Goal: Task Accomplishment & Management: Complete application form

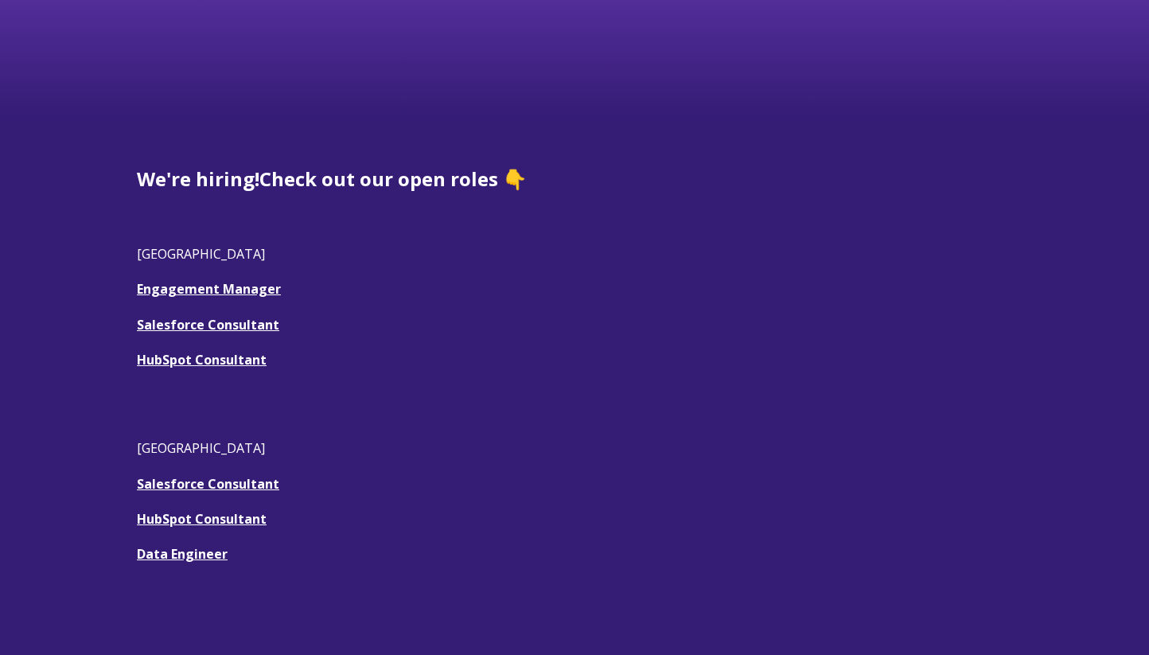
scroll to position [383, 0]
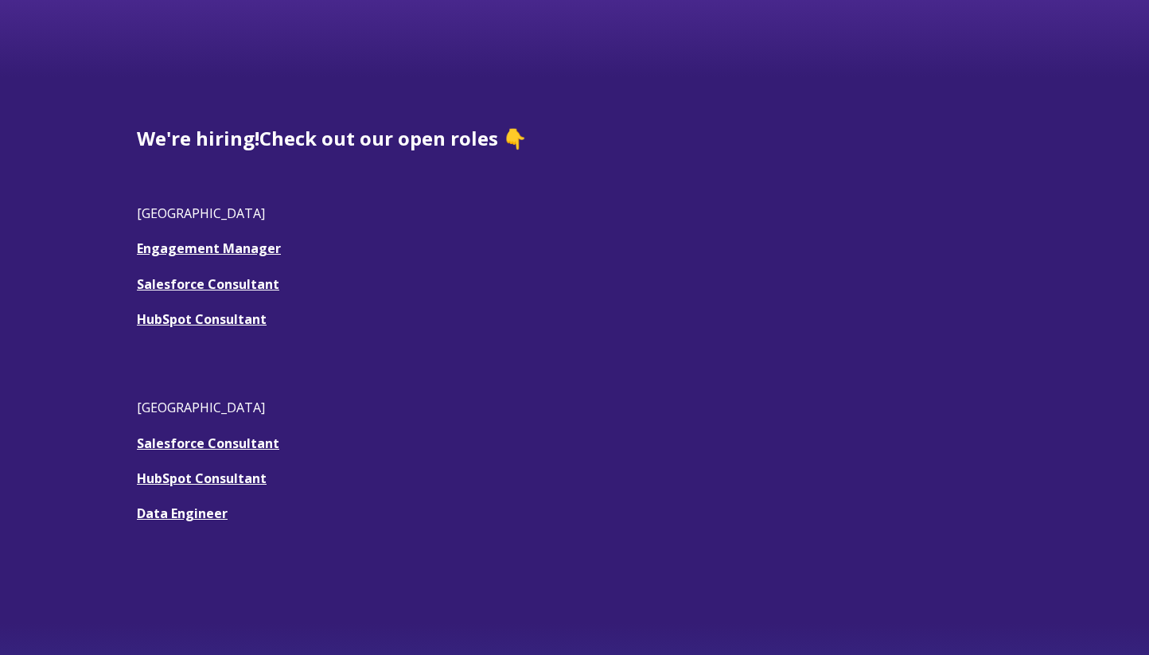
click at [230, 279] on u "Salesforce Consultant" at bounding box center [208, 284] width 142 height 18
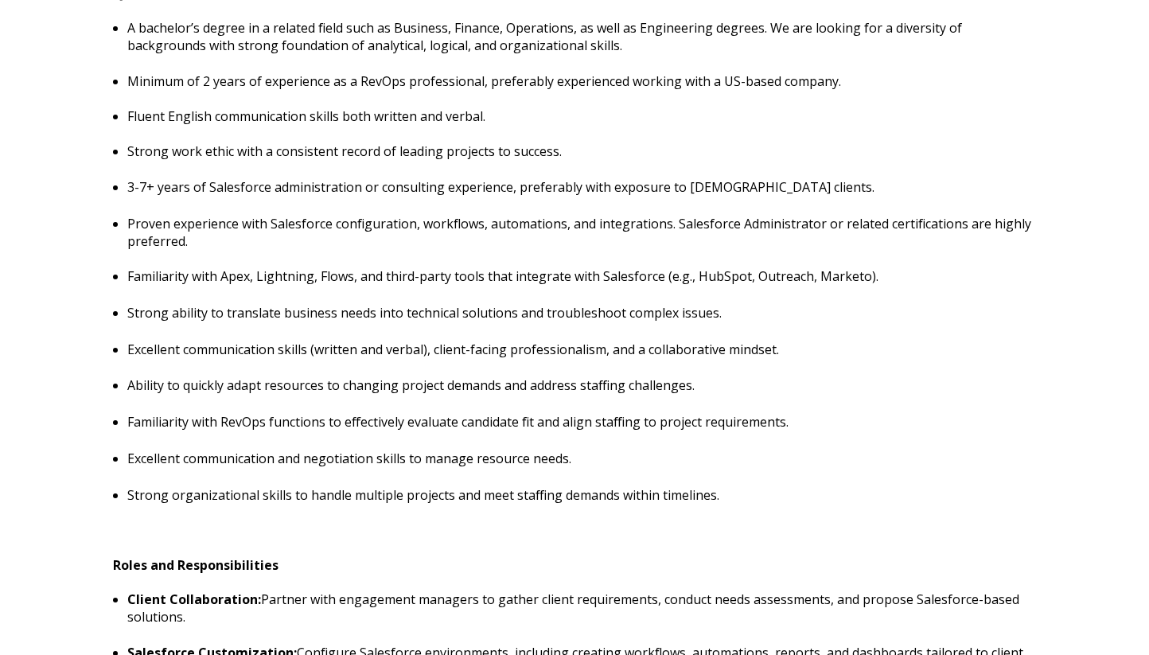
scroll to position [777, 0]
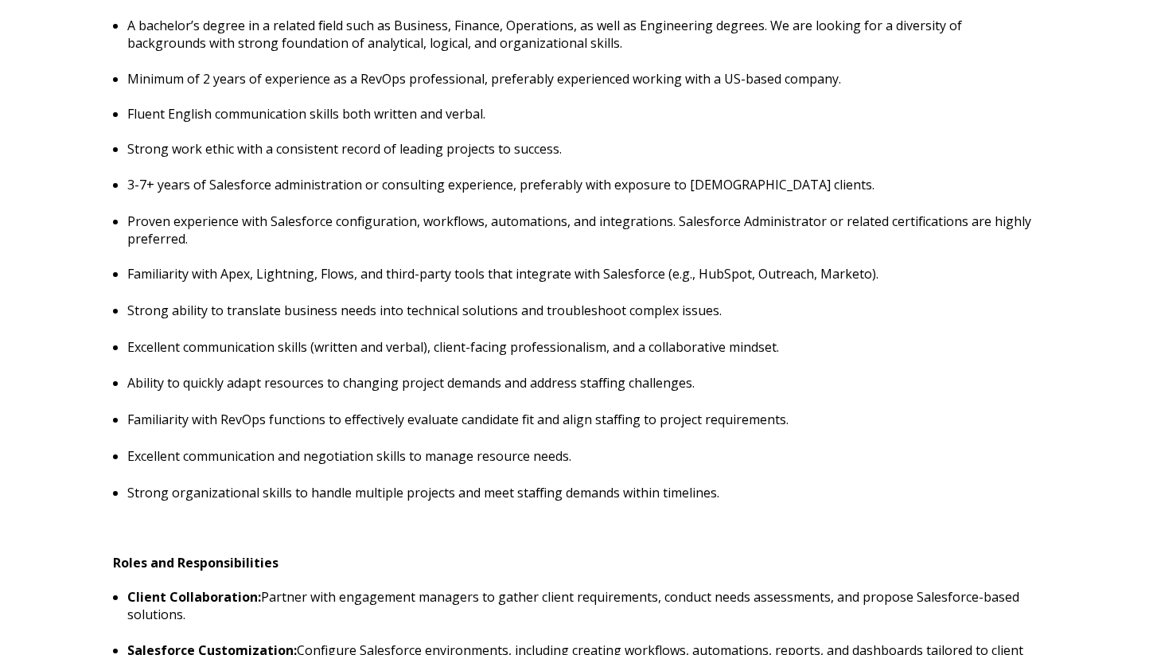
click at [774, 455] on p "Excellent communication and negotiation skills to manage resource needs." at bounding box center [581, 456] width 909 height 18
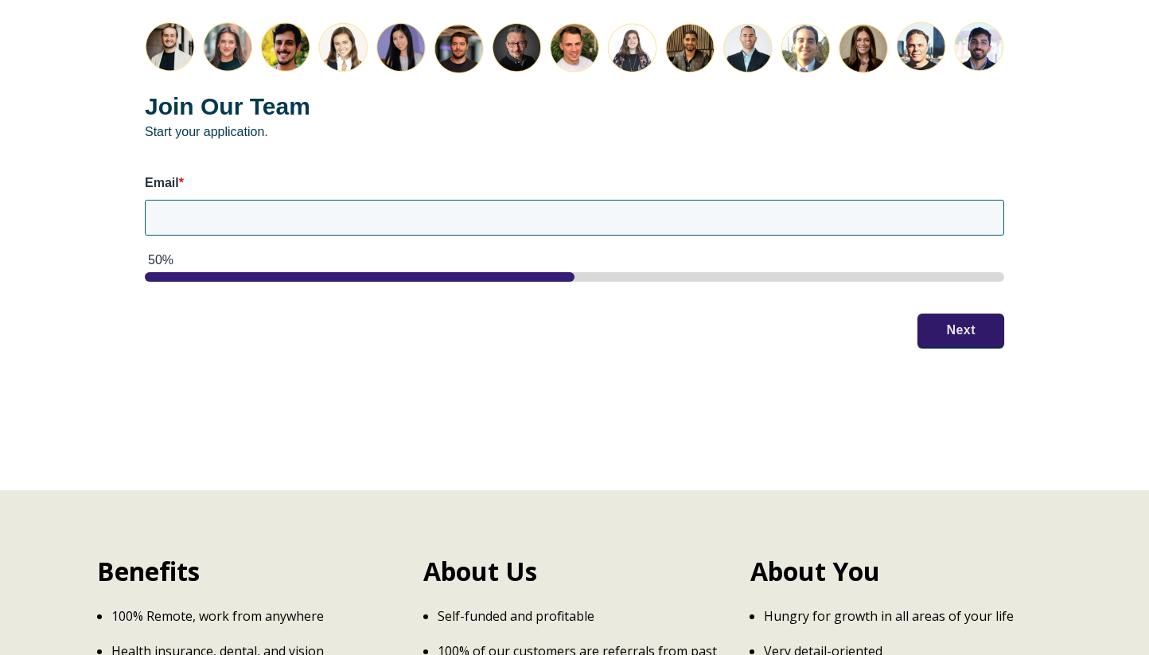
scroll to position [2085, 0]
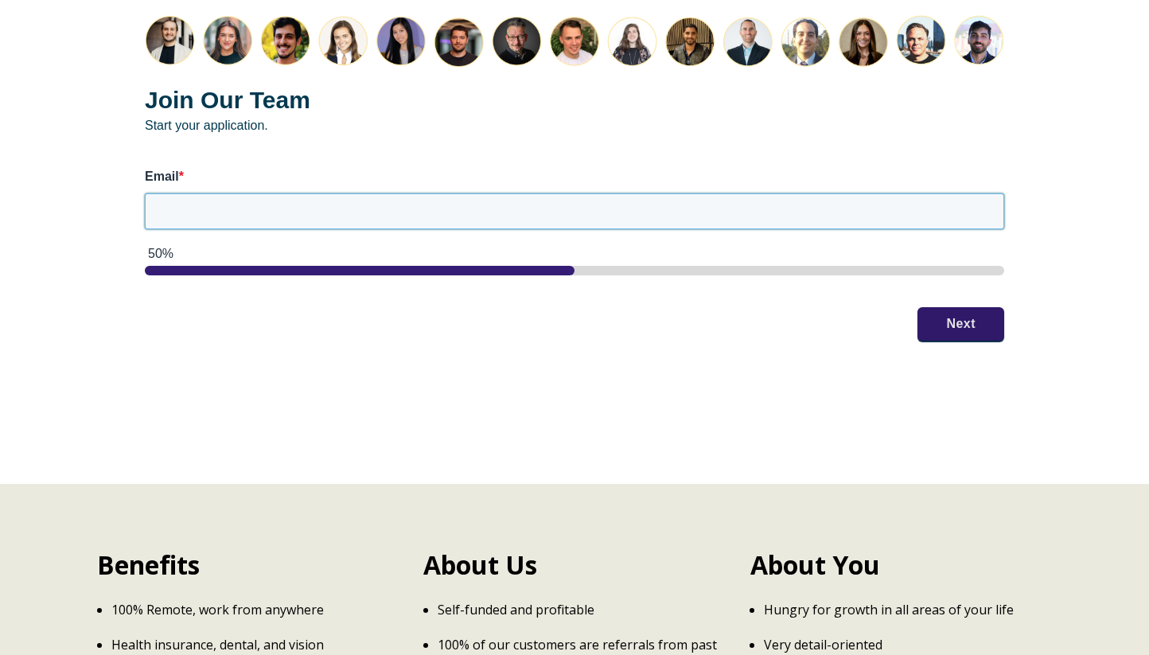
click at [675, 213] on input "Email *" at bounding box center [575, 210] width 860 height 35
type input "ben.trojan@gmail.com"
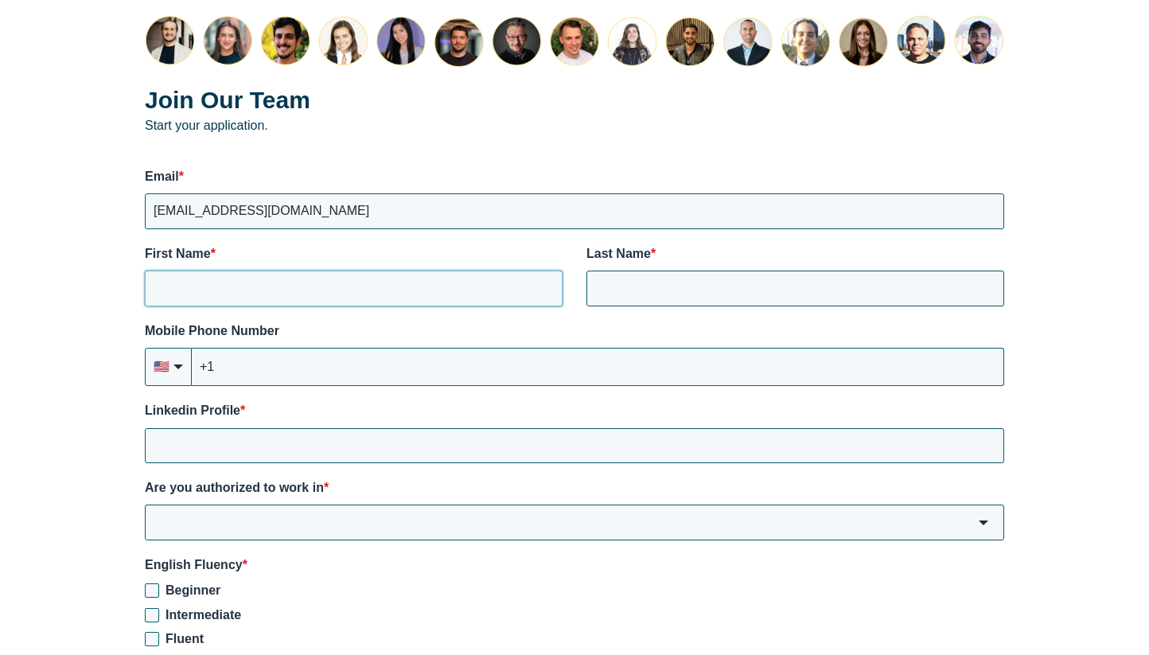
click at [543, 288] on input "First Name *" at bounding box center [354, 288] width 418 height 35
click at [423, 283] on input "First Name *" at bounding box center [354, 288] width 418 height 35
type input "Benjamin"
type input "Trojan"
click at [465, 343] on div "Mobile Phone Number 🇺🇸 +1 🇦🇫 Afghanistan (‫افغانستان‬‎) +93 🇦🇱 Albania (Shqipër…" at bounding box center [575, 354] width 860 height 64
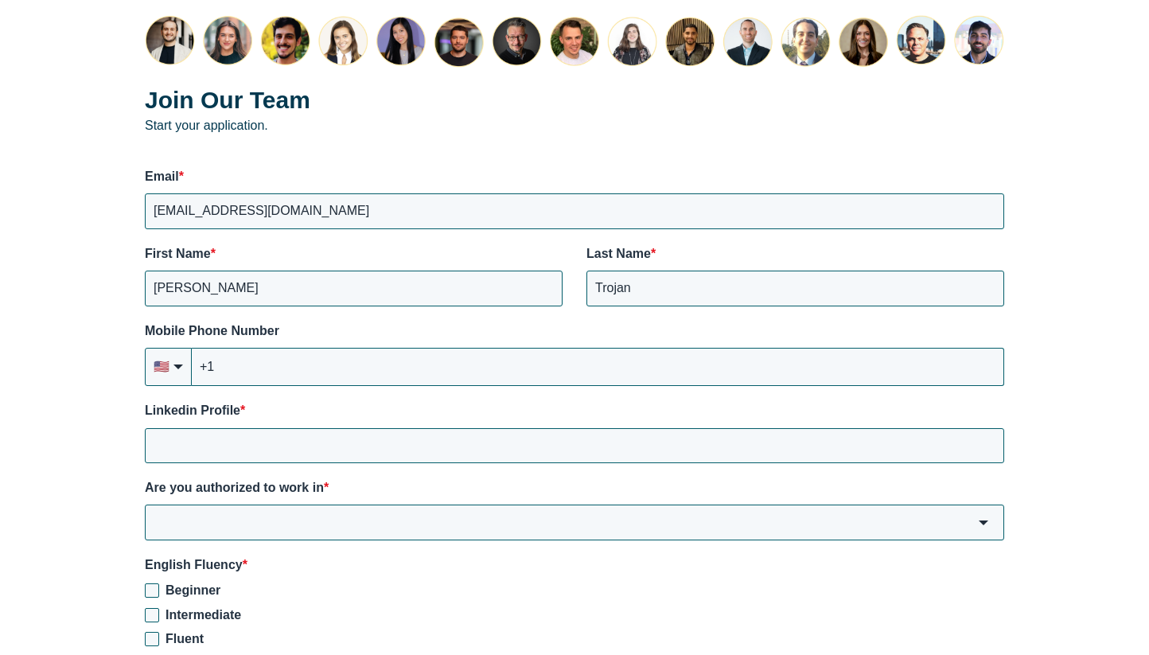
click at [320, 333] on label "Mobile Phone Number" at bounding box center [575, 331] width 860 height 18
click at [320, 348] on input "+1" at bounding box center [598, 367] width 813 height 38
type input "+1 (716) 598-7975"
click at [378, 446] on input "Linkedin Profile *" at bounding box center [575, 445] width 860 height 35
paste input "https://www.linkedin.com/in/bentrojan/?lipi=urn%3Ali%3Apage%3Ad_flagship3_feed%…"
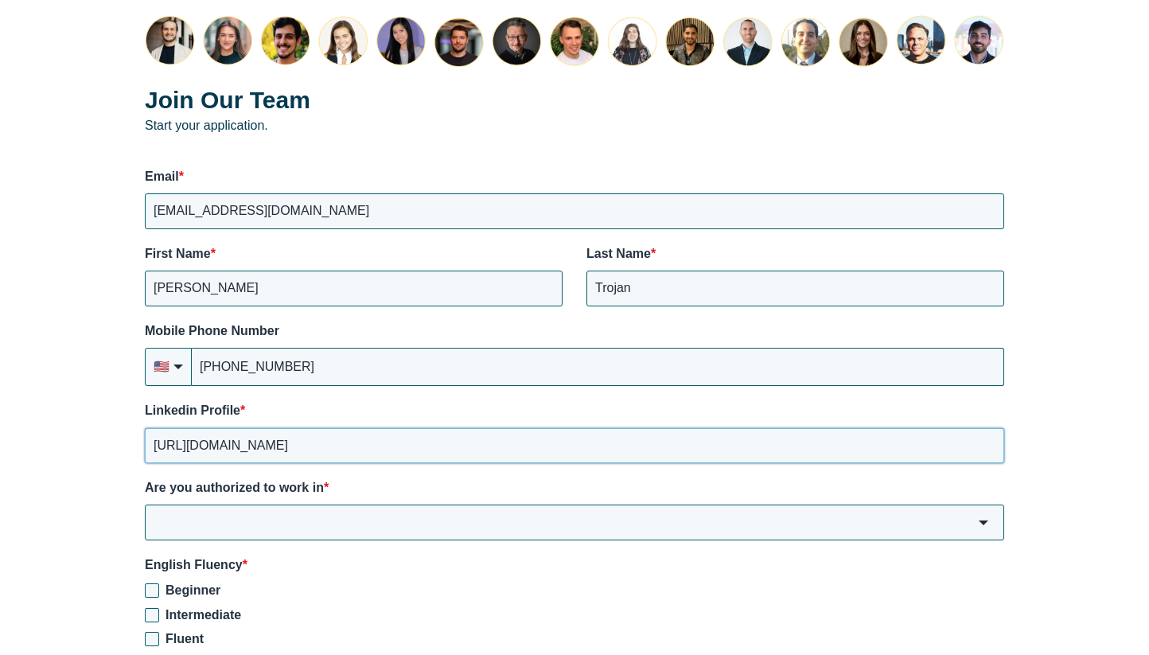
type input "https://www.linkedin.com/in/bentrojan"
click at [551, 524] on input "Are you authorized to work in *" at bounding box center [575, 522] width 860 height 35
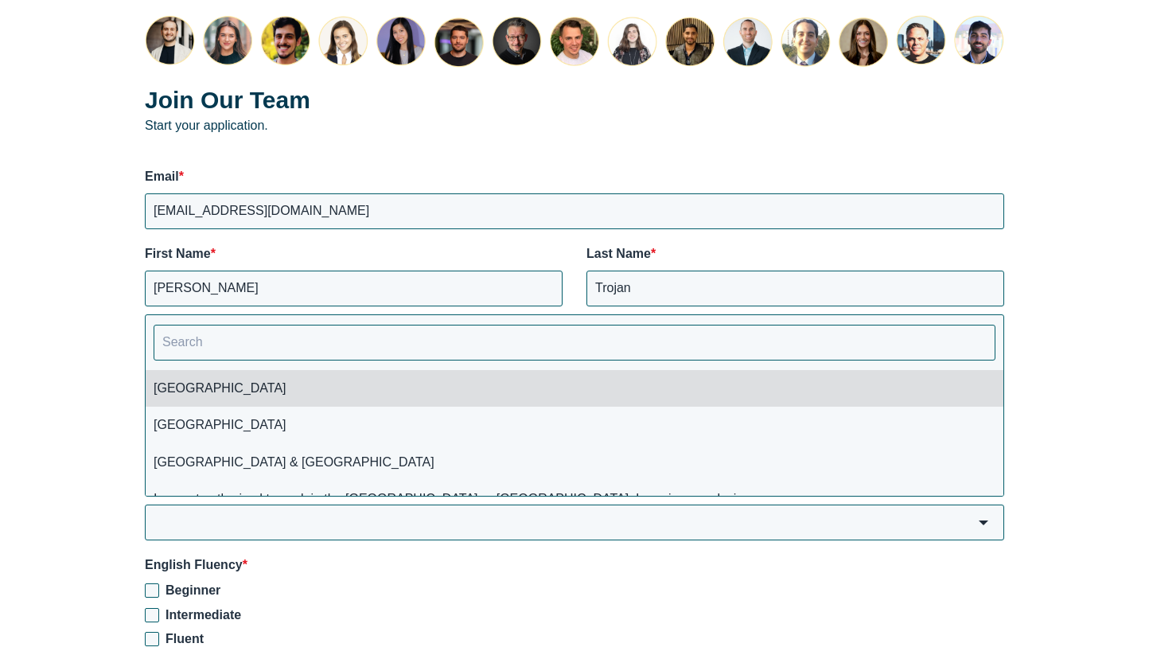
click at [505, 386] on li "[GEOGRAPHIC_DATA]" at bounding box center [575, 388] width 858 height 37
type input "[GEOGRAPHIC_DATA]"
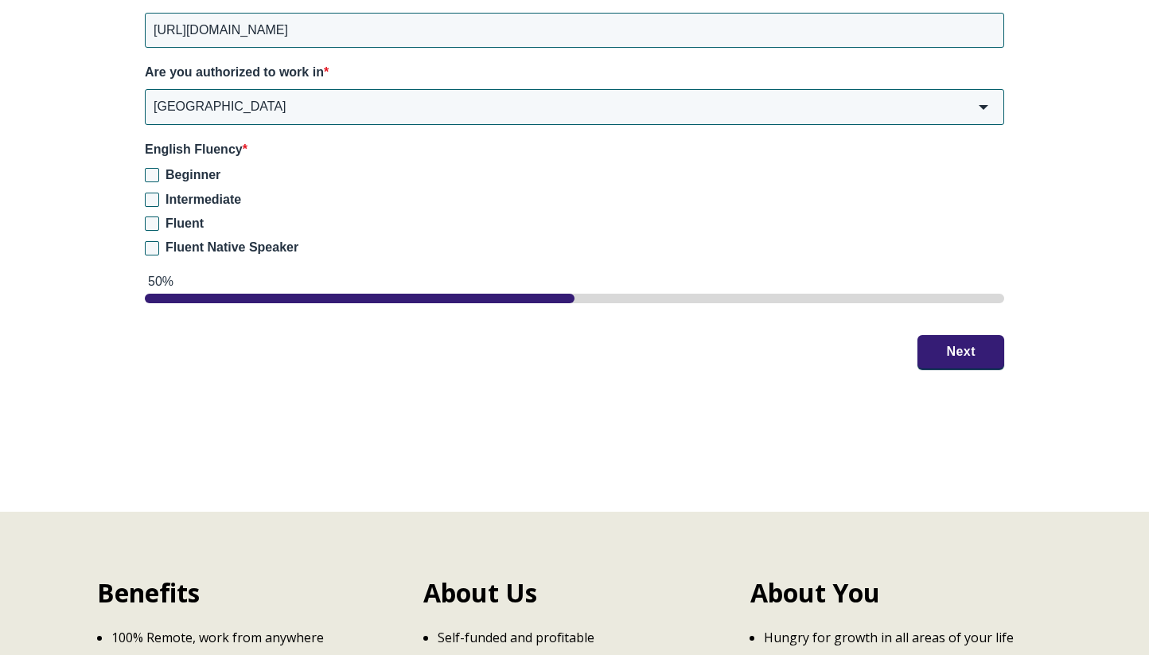
scroll to position [2516, 0]
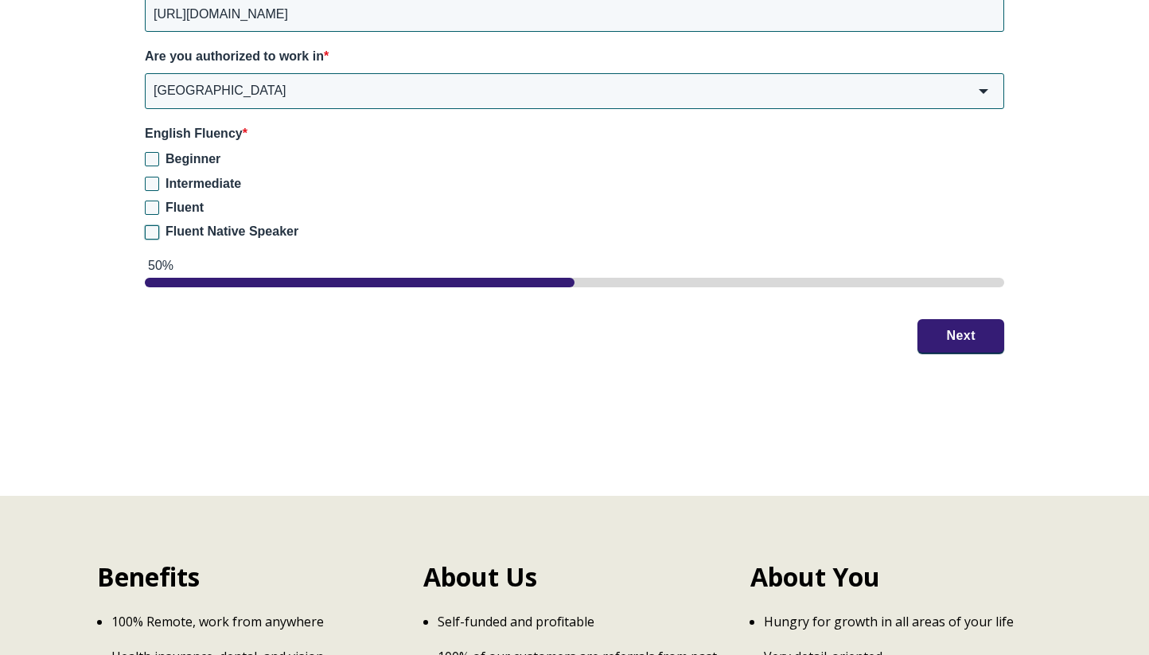
click at [154, 226] on input "Fluent Native Speaker" at bounding box center [152, 232] width 14 height 14
checkbox input "true"
click at [932, 332] on button "Next" at bounding box center [961, 334] width 87 height 33
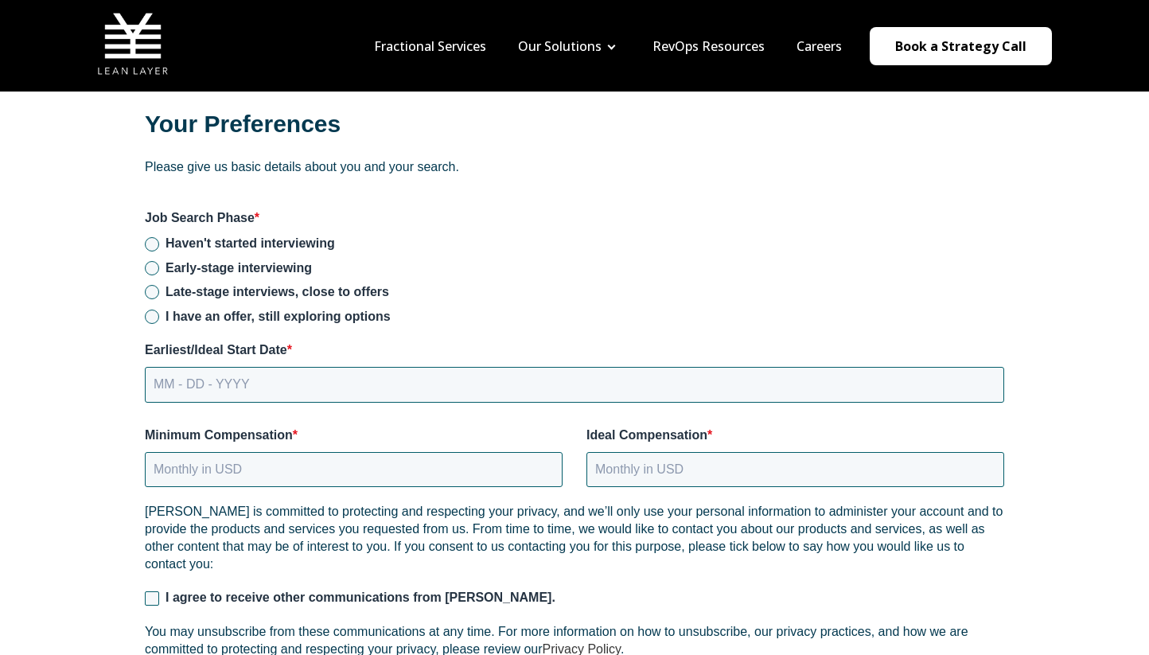
scroll to position [1994, 0]
click at [292, 267] on span "Early-stage interviewing" at bounding box center [239, 266] width 146 height 14
click at [159, 267] on input "Early-stage interviewing" at bounding box center [152, 266] width 14 height 14
radio input "true"
click at [501, 253] on div "Haven't started interviewing Early-stage interviewing Late-stage interviews, cl…" at bounding box center [575, 278] width 860 height 91
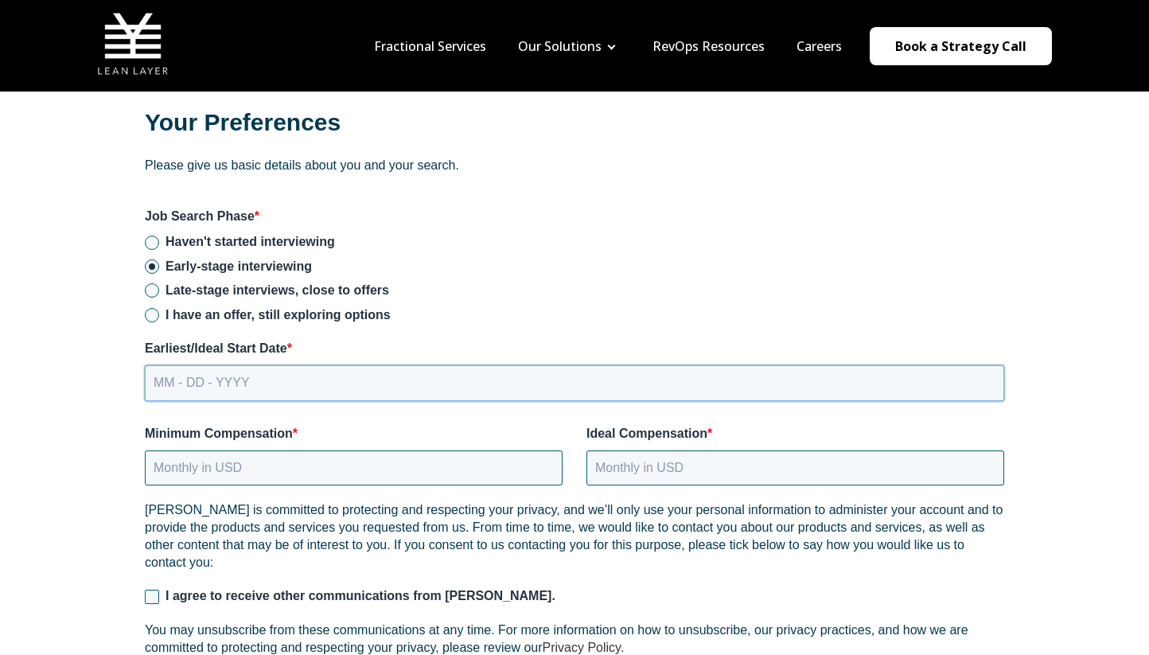
click at [468, 386] on input "MM - DD - YYYY" at bounding box center [575, 382] width 860 height 35
type input "10 - 01 - 2025"
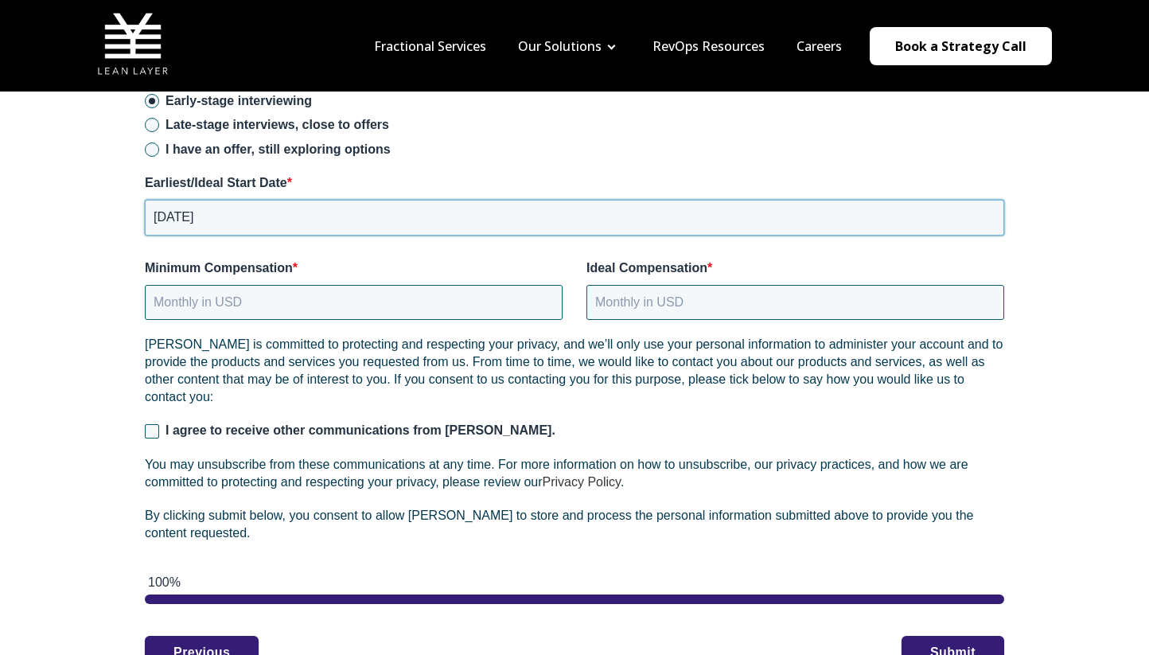
scroll to position [2126, 0]
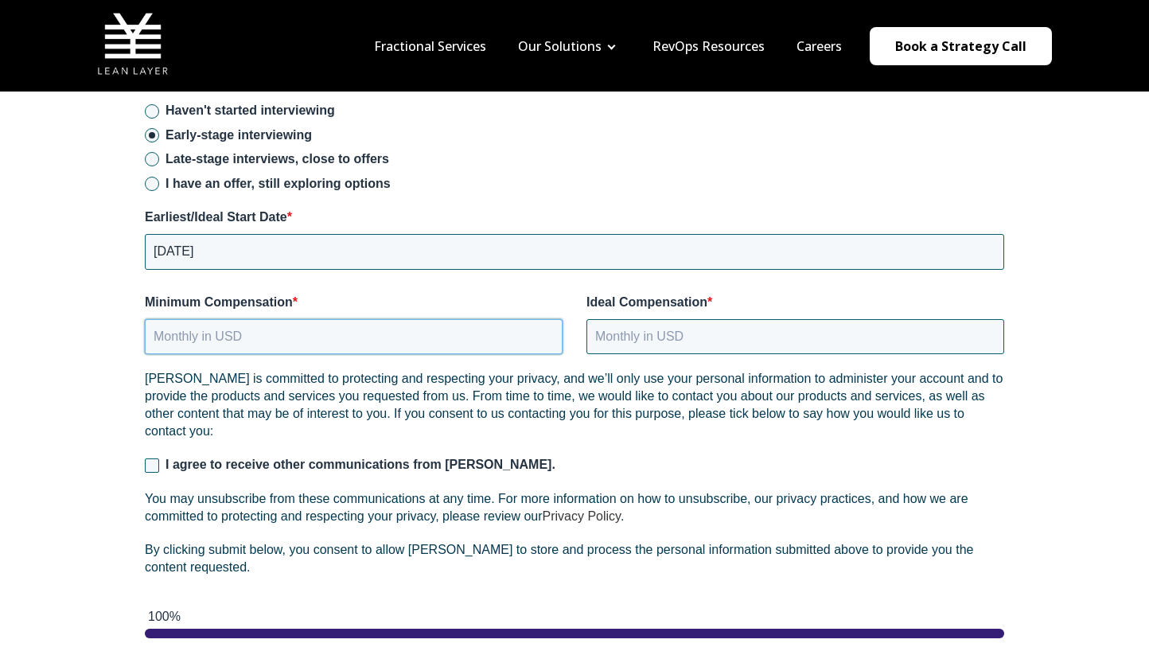
click at [465, 328] on input "Minimum Compensation *" at bounding box center [354, 336] width 418 height 35
click at [231, 354] on div "Your Preferences Please give us basic details about you and your search. Job Se…" at bounding box center [574, 339] width 923 height 793
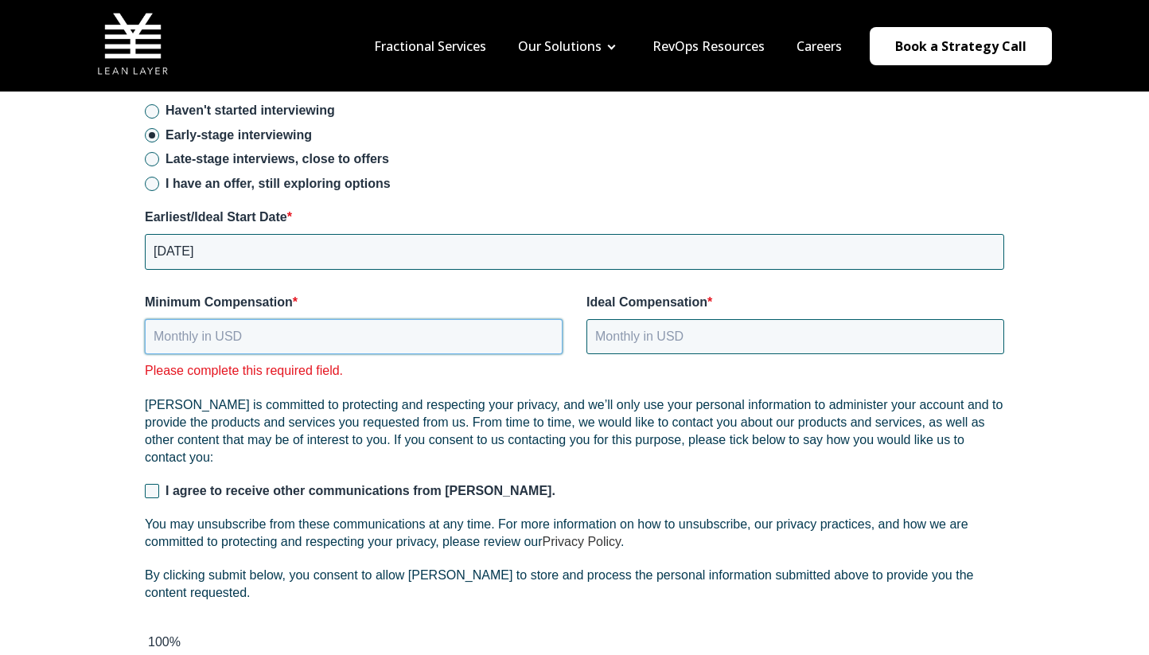
click at [236, 319] on input "Minimum Compensation *" at bounding box center [354, 336] width 418 height 35
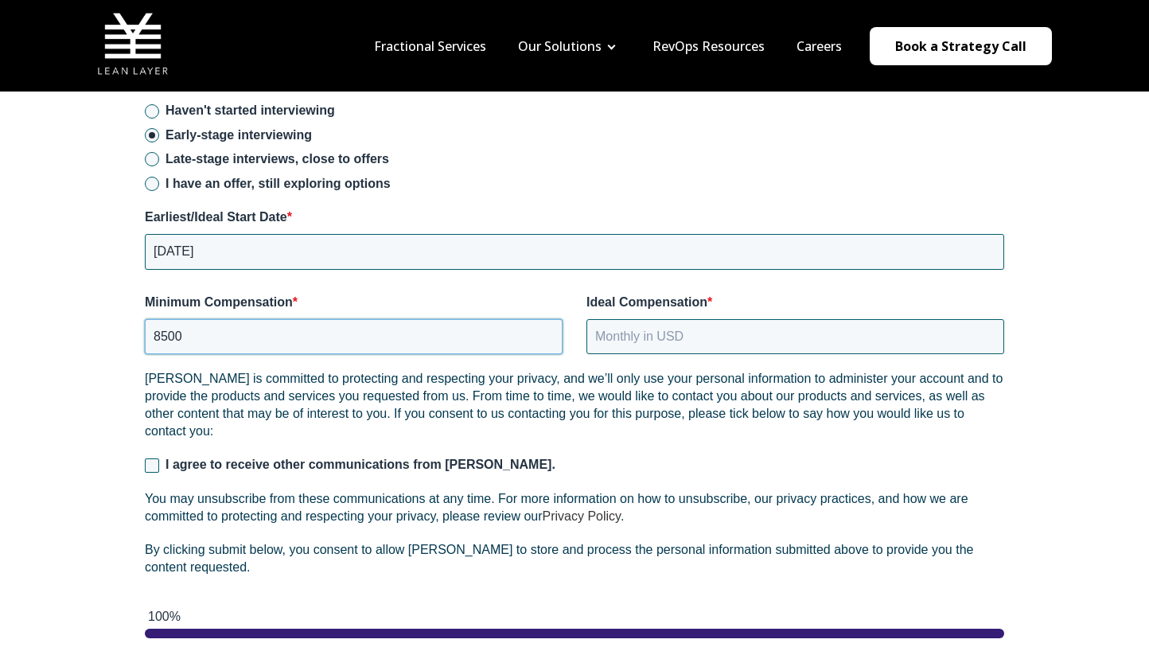
type input "8500"
type input "9500"
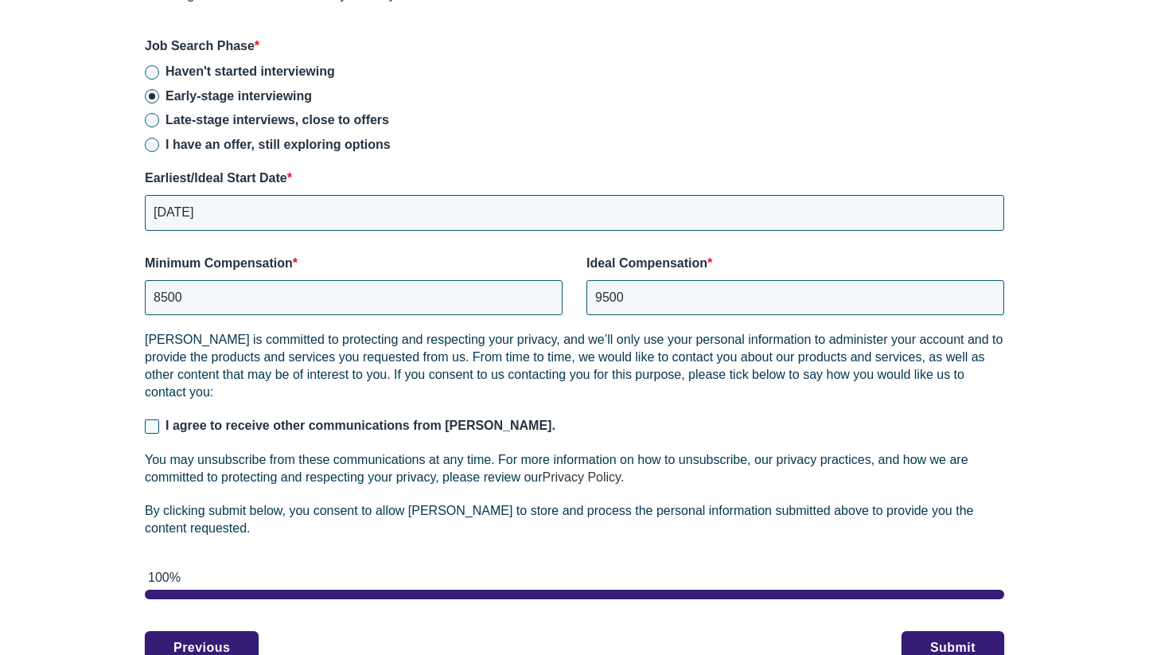
scroll to position [2179, 0]
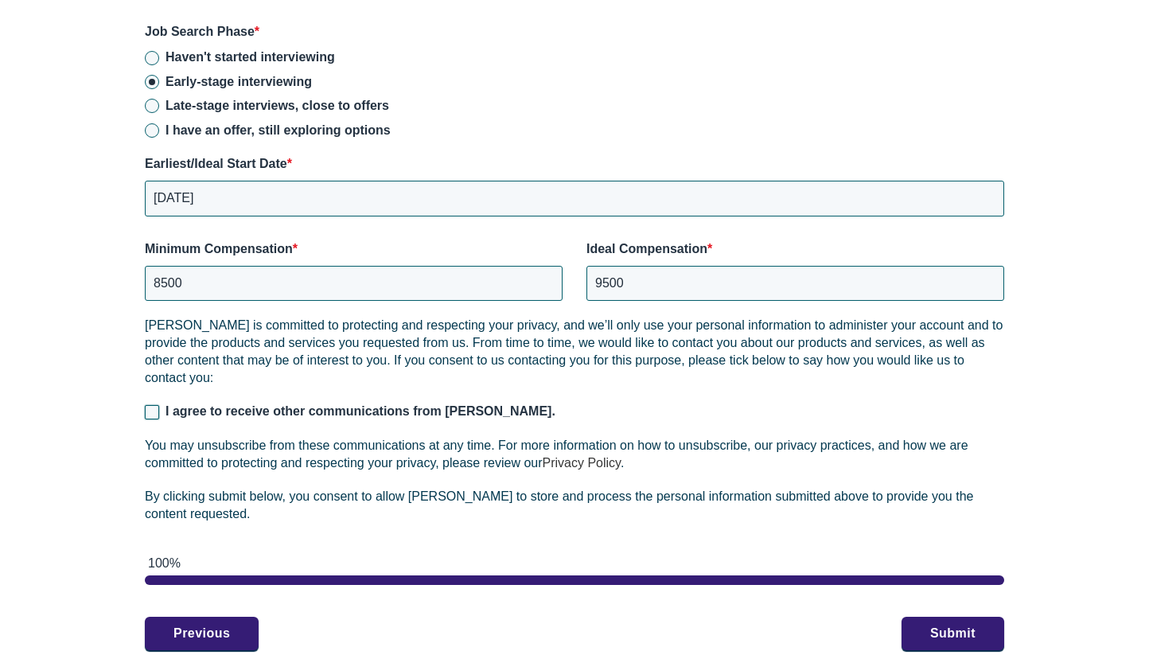
click at [146, 405] on input "I agree to receive other communications from Lean Layer." at bounding box center [152, 412] width 14 height 14
checkbox input "true"
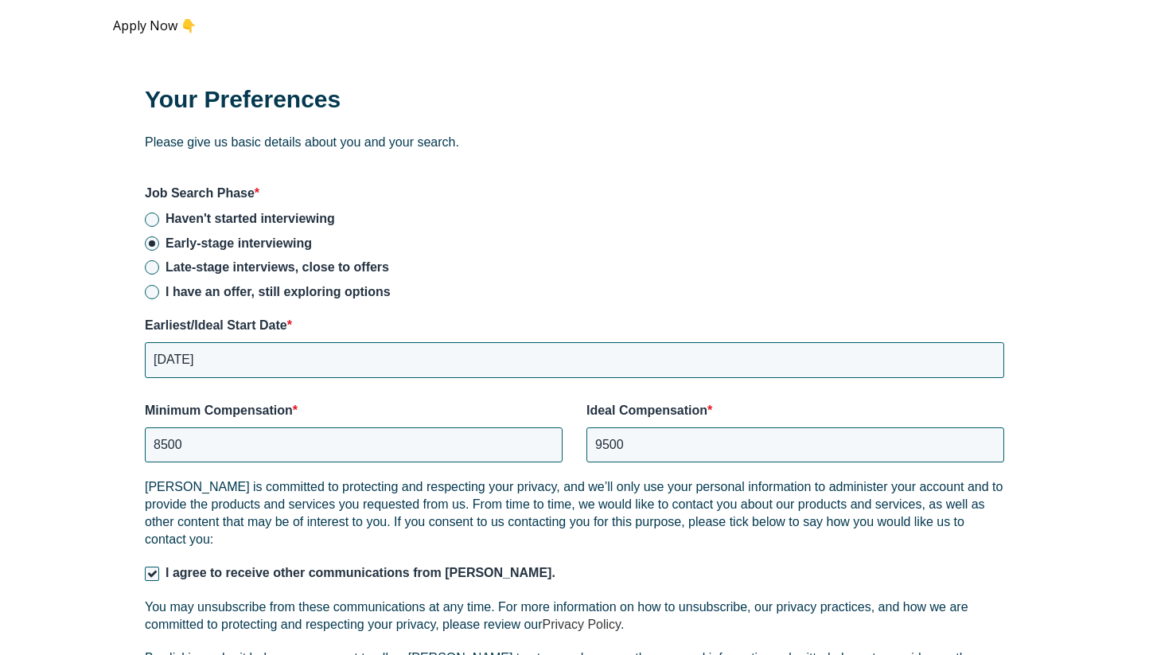
scroll to position [2291, 0]
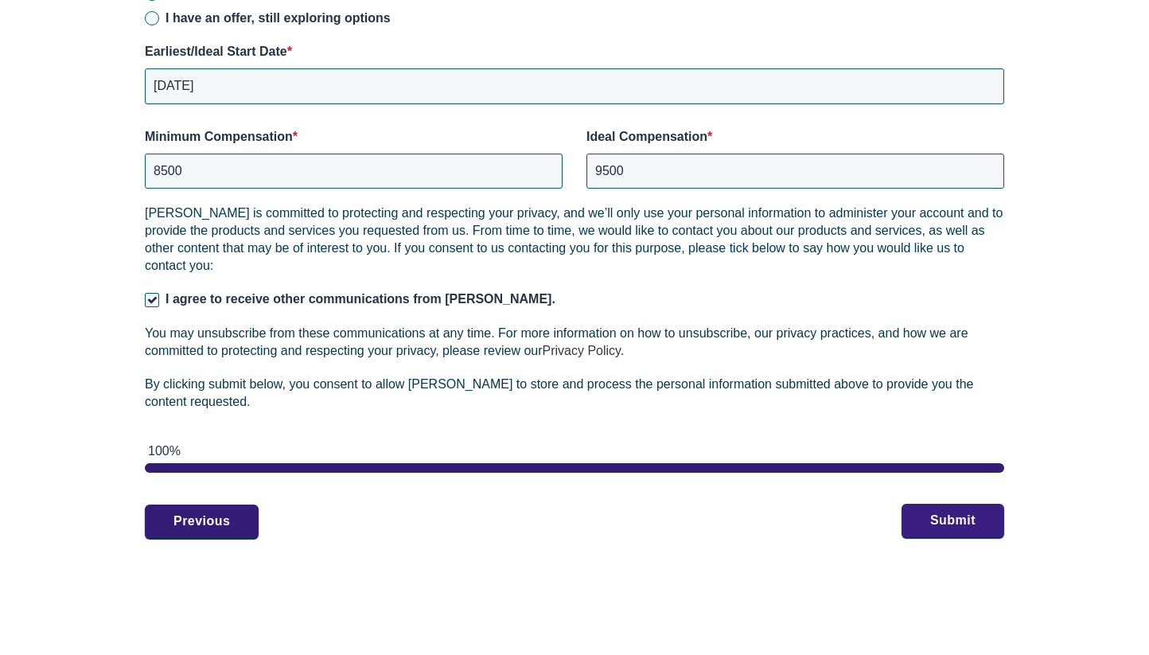
click at [950, 524] on button "Submit" at bounding box center [953, 520] width 103 height 33
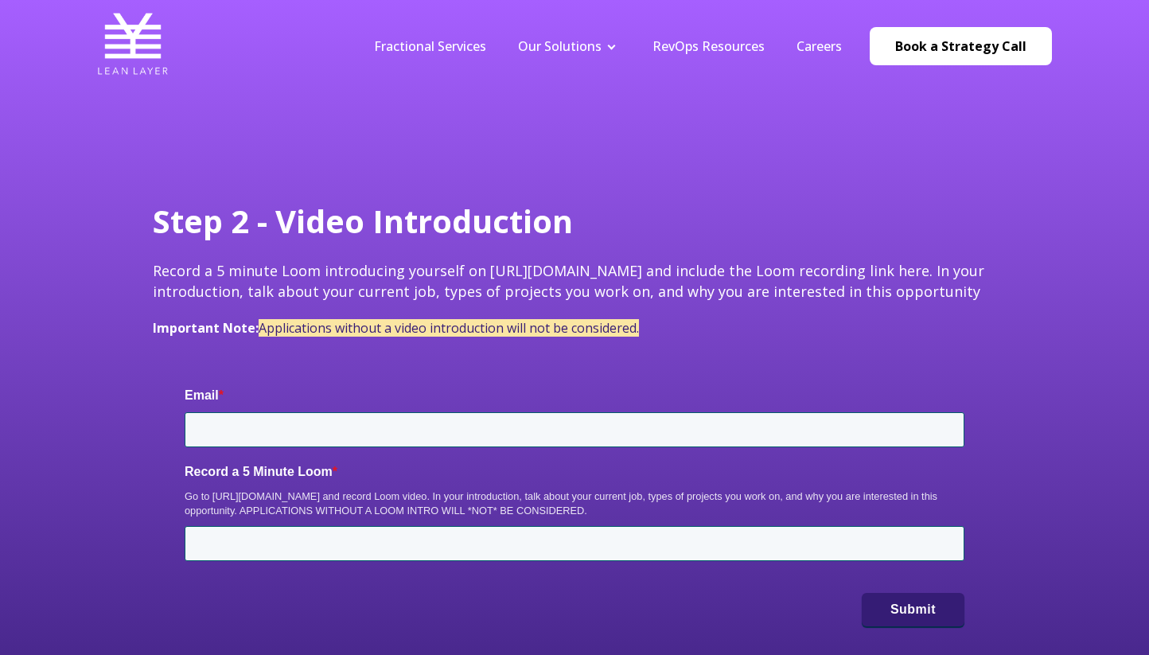
type input "ben.trojan@gmail.com"
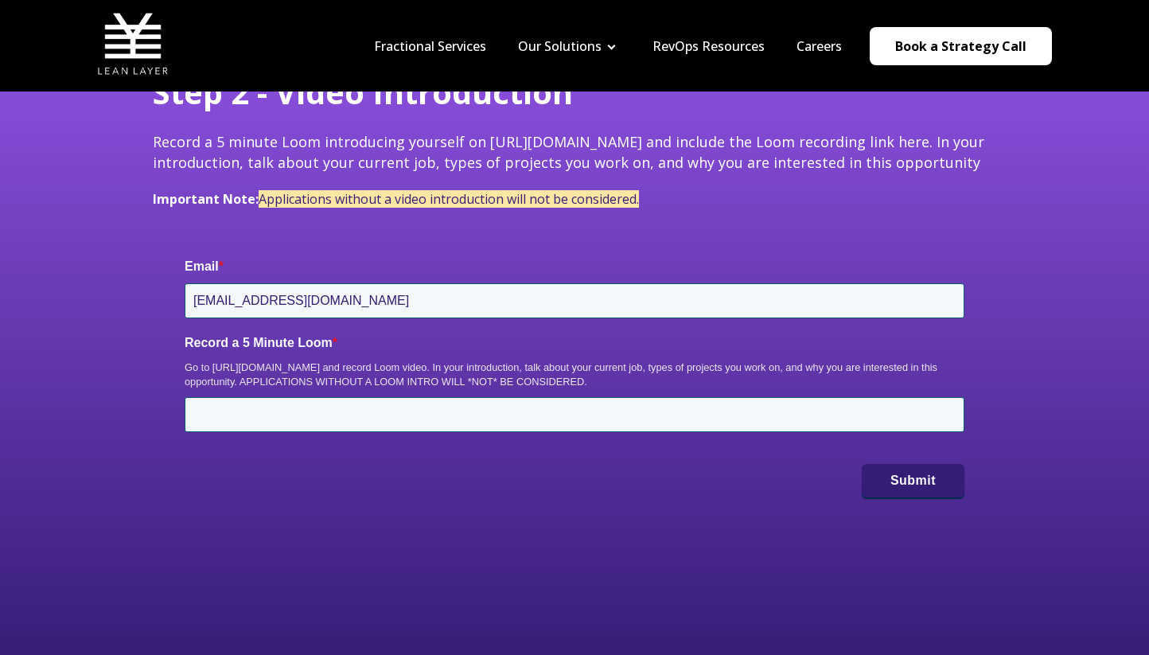
scroll to position [145, 0]
